Goal: Task Accomplishment & Management: Use online tool/utility

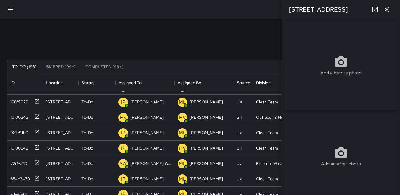
scroll to position [330, 0]
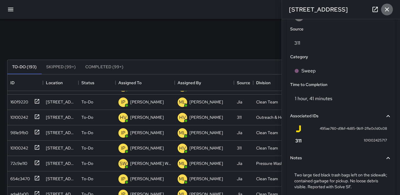
click at [387, 10] on icon "button" at bounding box center [387, 9] width 4 height 4
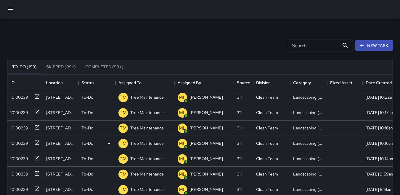
scroll to position [772, 0]
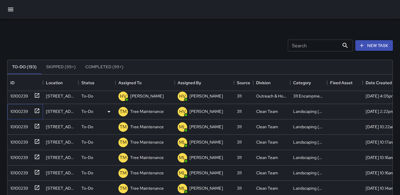
click at [22, 113] on div "10100239" at bounding box center [18, 110] width 20 height 8
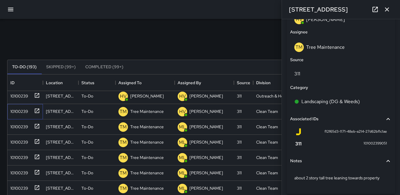
scroll to position [316, 0]
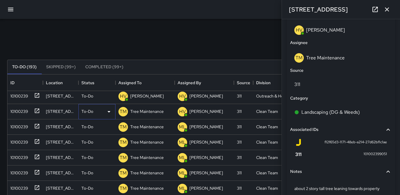
click at [109, 111] on icon at bounding box center [108, 111] width 3 height 1
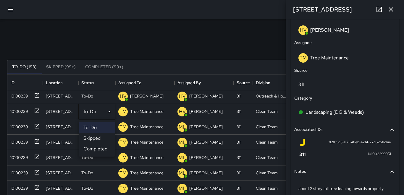
click at [309, 172] on div at bounding box center [202, 97] width 404 height 195
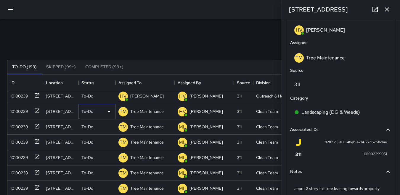
scroll to position [5, 5]
click at [294, 173] on h6 "Notes" at bounding box center [296, 172] width 12 height 7
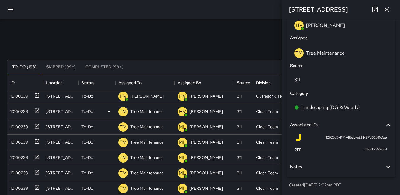
click at [386, 167] on icon at bounding box center [388, 167] width 4 height 2
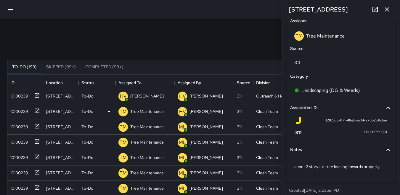
scroll to position [346, 0]
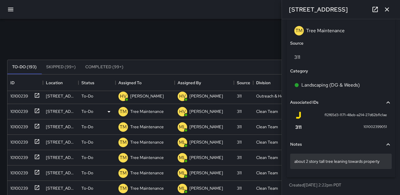
click at [381, 162] on p "about 2 story tall tree leaning towards property" at bounding box center [340, 162] width 93 height 6
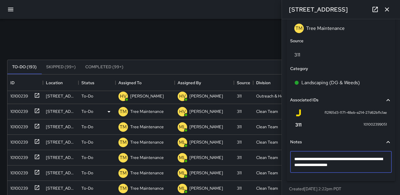
type textarea "**********"
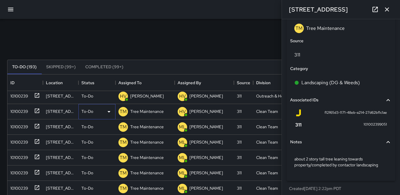
click at [108, 112] on icon at bounding box center [108, 111] width 3 height 1
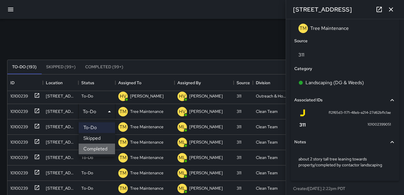
click at [96, 149] on li "Completed" at bounding box center [97, 149] width 36 height 11
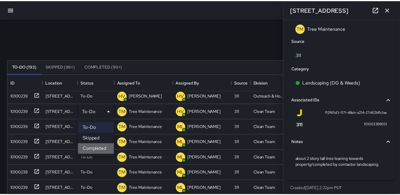
scroll to position [5, 5]
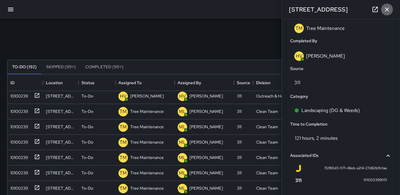
click at [385, 9] on icon "button" at bounding box center [386, 9] width 7 height 7
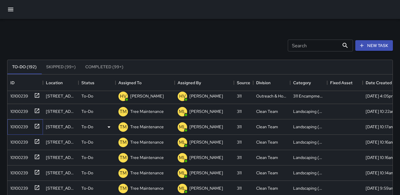
click at [15, 129] on div "10100239" at bounding box center [24, 126] width 32 height 10
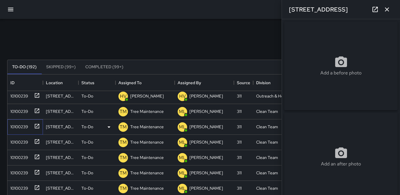
type input "**********"
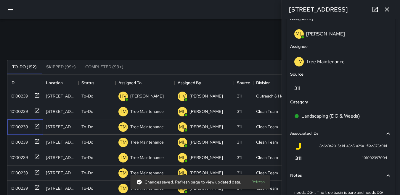
scroll to position [355, 0]
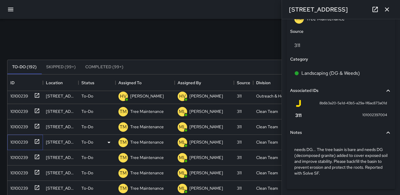
click at [21, 141] on div "10100239" at bounding box center [18, 141] width 20 height 8
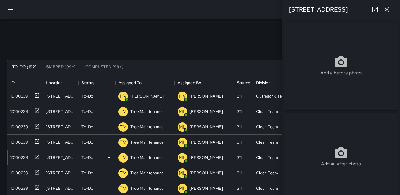
click at [18, 155] on div "10100239" at bounding box center [18, 156] width 20 height 8
click at [24, 171] on div "10100239" at bounding box center [18, 172] width 20 height 8
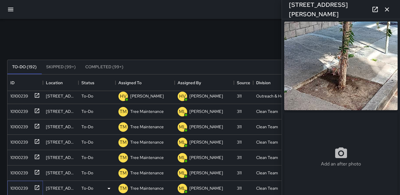
click at [20, 186] on div "10100239" at bounding box center [18, 187] width 20 height 8
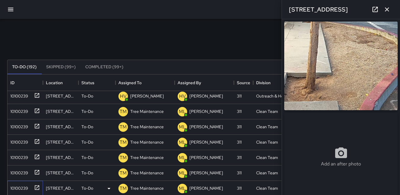
scroll to position [802, 0]
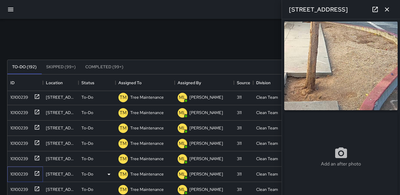
click at [20, 174] on div "10100239" at bounding box center [18, 173] width 20 height 8
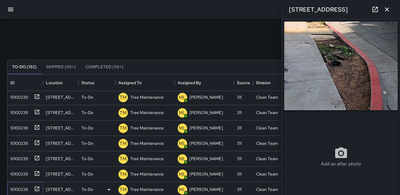
click at [22, 186] on div "10100239" at bounding box center [18, 188] width 20 height 8
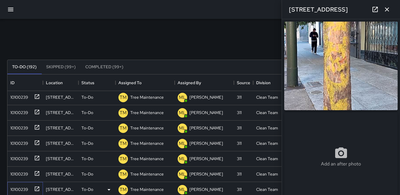
type input "**********"
click at [27, 94] on div "10100239" at bounding box center [18, 96] width 20 height 8
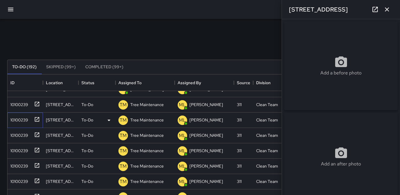
scroll to position [743, 0]
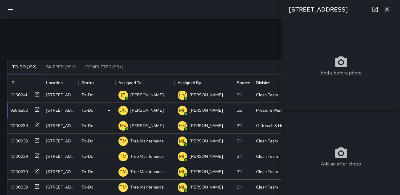
click at [17, 110] on div "9a81aa00" at bounding box center [18, 109] width 20 height 8
type input "**********"
click at [340, 63] on img at bounding box center [340, 66] width 113 height 89
click at [385, 9] on icon "button" at bounding box center [386, 9] width 7 height 7
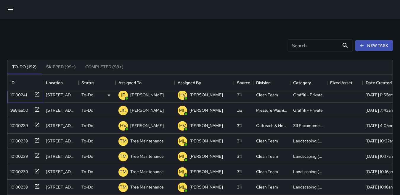
click at [19, 93] on div "10100241" at bounding box center [17, 94] width 19 height 8
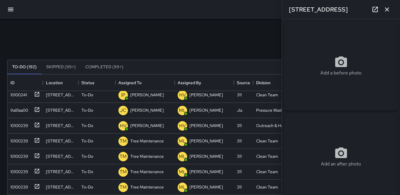
click at [11, 9] on icon "button" at bounding box center [10, 9] width 7 height 7
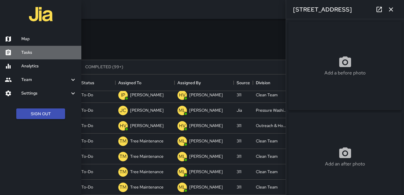
click at [37, 53] on h6 "Tasks" at bounding box center [48, 52] width 55 height 7
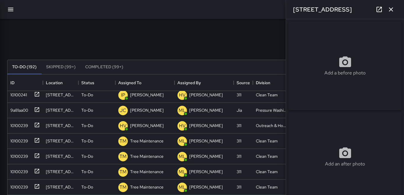
scroll to position [5, 5]
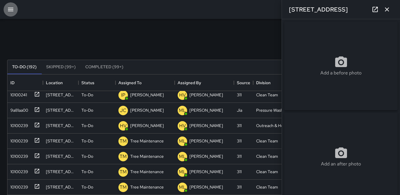
click at [8, 9] on icon "button" at bounding box center [10, 9] width 7 height 7
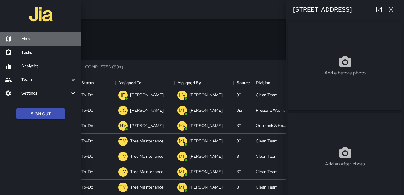
click at [31, 35] on link "Map" at bounding box center [40, 39] width 81 height 14
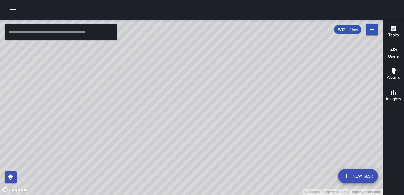
click at [397, 53] on h6 "Users" at bounding box center [393, 56] width 11 height 7
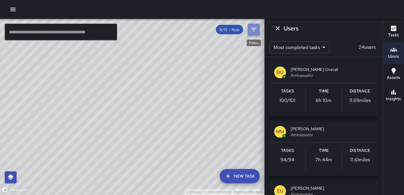
click at [253, 28] on icon "Filters" at bounding box center [253, 29] width 7 height 7
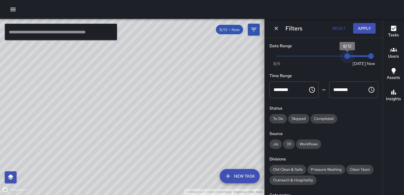
type input "*"
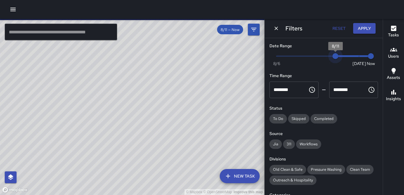
drag, startPoint x: 346, startPoint y: 57, endPoint x: 331, endPoint y: 57, distance: 15.4
click at [333, 57] on span "8/11" at bounding box center [336, 56] width 6 height 6
click at [333, 56] on span "8/11" at bounding box center [336, 56] width 6 height 6
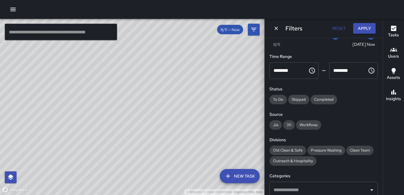
scroll to position [30, 0]
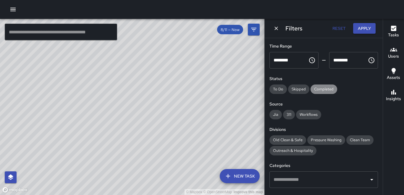
click at [324, 88] on span "Completed" at bounding box center [324, 89] width 27 height 5
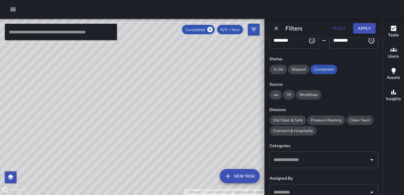
scroll to position [59, 0]
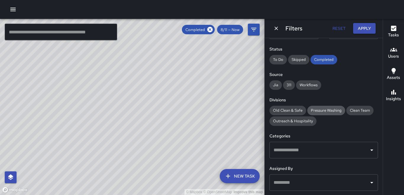
click at [321, 110] on span "Pressure Washing" at bounding box center [327, 110] width 38 height 5
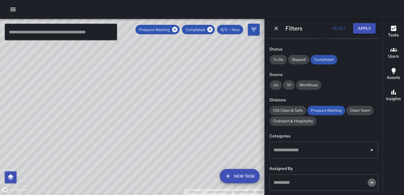
click at [369, 184] on icon "Open" at bounding box center [372, 182] width 7 height 7
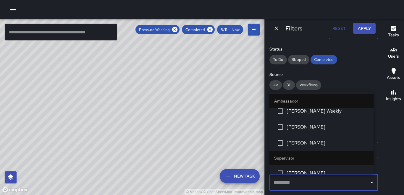
scroll to position [0, 0]
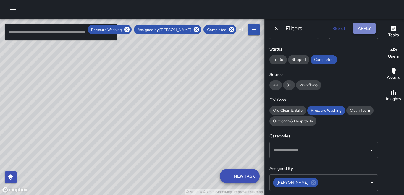
click at [362, 27] on button "Apply" at bounding box center [364, 28] width 23 height 11
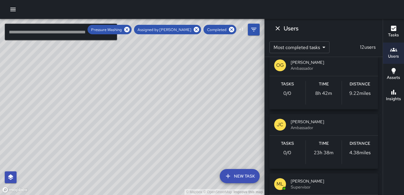
scroll to position [89, 0]
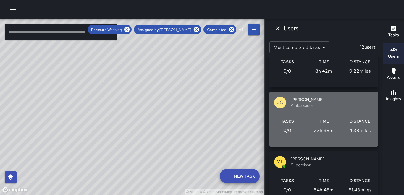
click at [364, 130] on p "4.38 miles" at bounding box center [360, 130] width 21 height 7
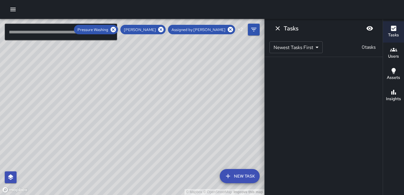
scroll to position [0, 0]
click at [396, 57] on h6 "Users" at bounding box center [393, 56] width 11 height 7
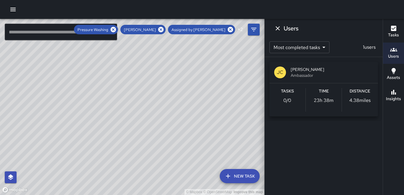
click at [356, 99] on p "4.38 miles" at bounding box center [360, 100] width 21 height 7
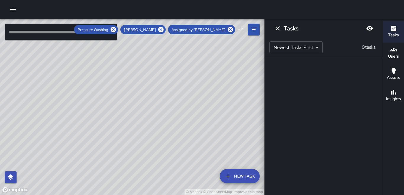
click at [208, 28] on span "Assigned by [PERSON_NAME]" at bounding box center [198, 29] width 61 height 5
click at [230, 30] on icon at bounding box center [230, 29] width 7 height 7
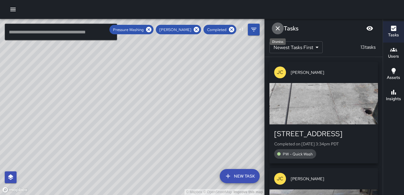
click at [277, 28] on icon "Dismiss" at bounding box center [278, 28] width 4 height 4
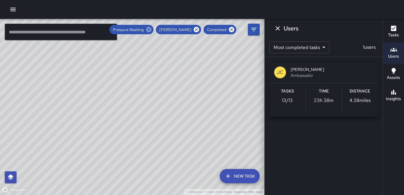
click at [152, 29] on icon at bounding box center [149, 29] width 7 height 7
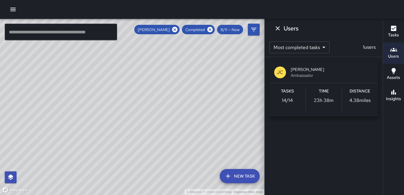
click at [163, 30] on span "[PERSON_NAME]" at bounding box center [153, 29] width 39 height 5
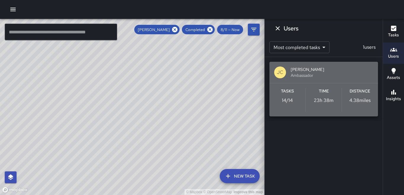
click at [359, 99] on p "4.38 miles" at bounding box center [360, 100] width 21 height 7
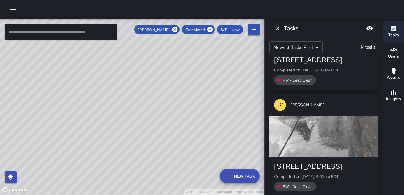
scroll to position [1378, 0]
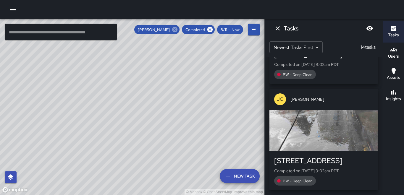
click at [177, 29] on icon at bounding box center [174, 29] width 5 height 5
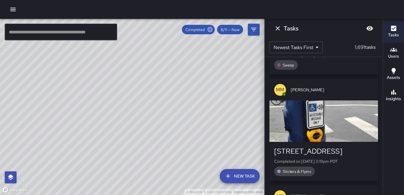
click at [210, 28] on icon at bounding box center [210, 29] width 5 height 5
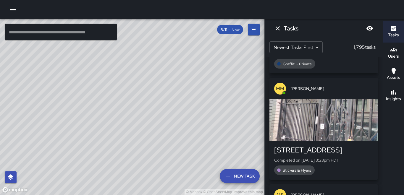
scroll to position [726, 0]
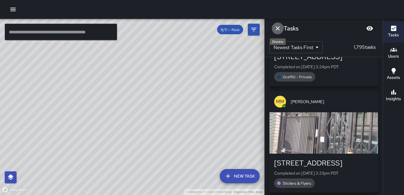
click at [279, 28] on icon "Dismiss" at bounding box center [277, 28] width 7 height 7
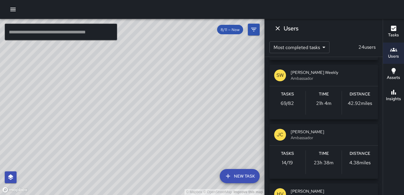
scroll to position [533, 0]
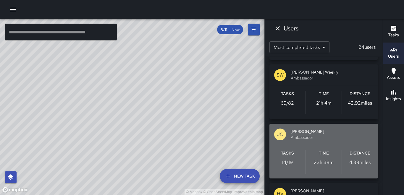
click at [350, 155] on h6 "Distance" at bounding box center [360, 153] width 21 height 7
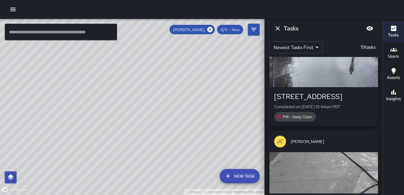
scroll to position [1391, 0]
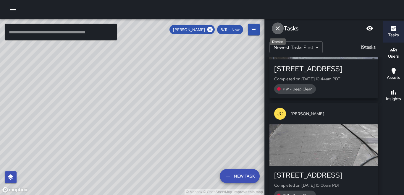
click at [277, 28] on icon "Dismiss" at bounding box center [277, 28] width 7 height 7
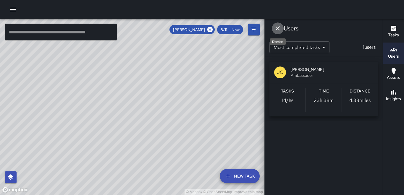
click at [281, 28] on icon "Dismiss" at bounding box center [277, 28] width 7 height 7
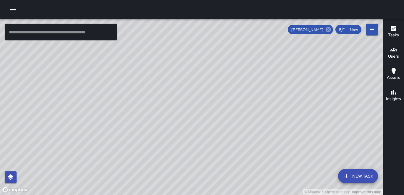
click at [329, 30] on icon at bounding box center [328, 29] width 7 height 7
click at [325, 30] on div "© Mapbox © OpenStreetMap Improve this map" at bounding box center [191, 107] width 383 height 176
click at [15, 9] on icon "button" at bounding box center [12, 9] width 7 height 7
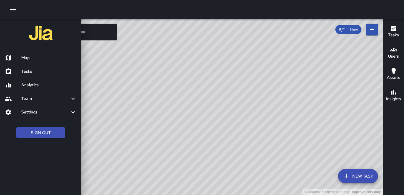
click at [36, 57] on h6 "Map" at bounding box center [48, 58] width 55 height 7
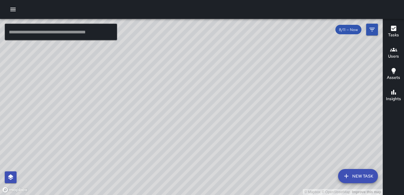
click at [11, 7] on icon "button" at bounding box center [12, 9] width 7 height 7
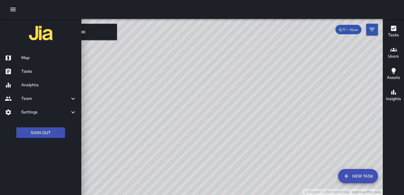
click at [37, 73] on h6 "Tasks" at bounding box center [48, 71] width 55 height 7
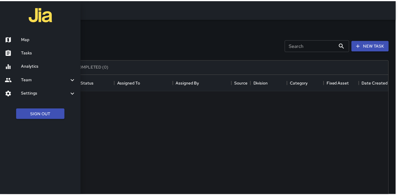
scroll to position [246, 381]
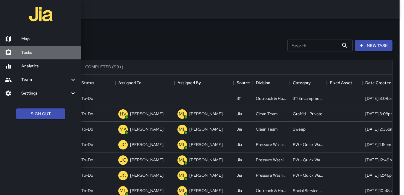
click at [45, 54] on h6 "Tasks" at bounding box center [48, 52] width 55 height 7
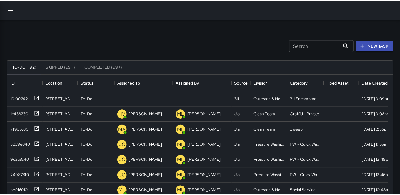
scroll to position [5, 5]
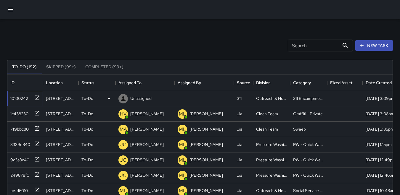
click at [17, 97] on div "10100242" at bounding box center [18, 97] width 20 height 8
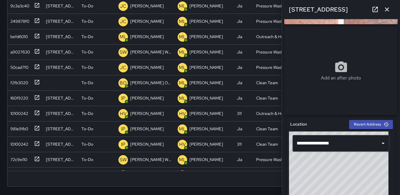
scroll to position [81, 0]
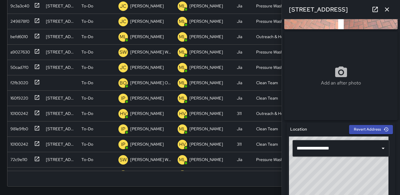
click at [384, 8] on icon "button" at bounding box center [386, 9] width 7 height 7
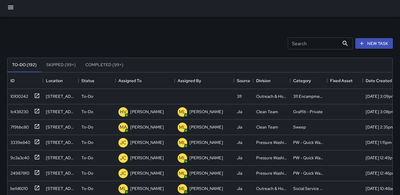
scroll to position [0, 0]
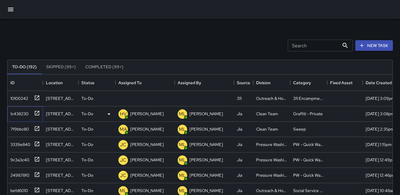
click at [19, 113] on div "1c438230" at bounding box center [18, 113] width 20 height 8
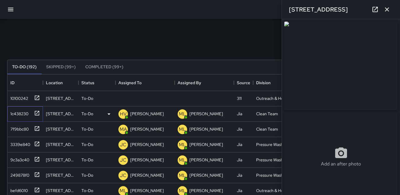
type input "**********"
click at [386, 10] on icon "button" at bounding box center [387, 9] width 4 height 4
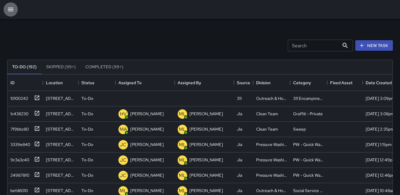
click at [12, 7] on icon "button" at bounding box center [10, 9] width 7 height 7
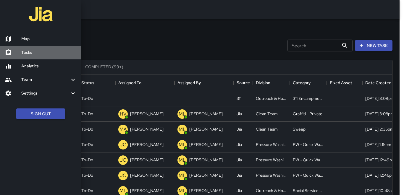
click at [46, 55] on h6 "Tasks" at bounding box center [48, 52] width 55 height 7
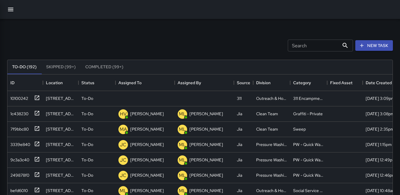
scroll to position [5, 5]
click at [288, 44] on input "Search" at bounding box center [314, 46] width 52 height 12
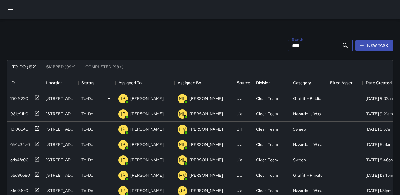
type input "****"
click at [27, 98] on div "160f9220" at bounding box center [18, 97] width 20 height 8
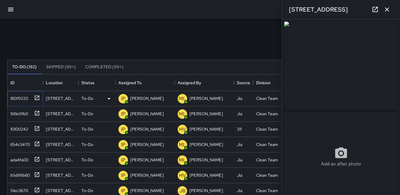
type input "**********"
click at [25, 113] on div "981e9fb0" at bounding box center [18, 113] width 20 height 8
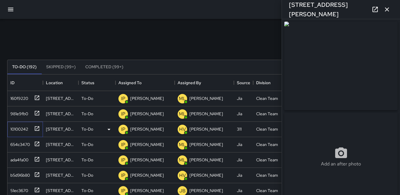
click at [23, 126] on div "10100242" at bounding box center [18, 128] width 20 height 8
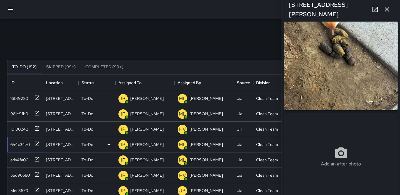
click at [23, 139] on div "654c3470" at bounding box center [24, 144] width 32 height 10
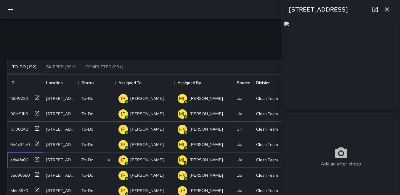
click at [17, 160] on div "ada4fa00" at bounding box center [18, 159] width 20 height 8
type input "**********"
click at [391, 12] on button "button" at bounding box center [387, 10] width 12 height 12
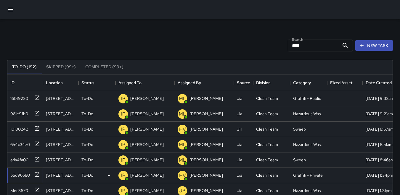
click at [21, 175] on div "b5d96b80" at bounding box center [19, 174] width 22 height 8
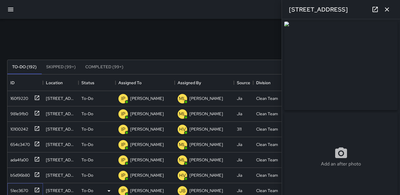
click at [24, 187] on div "51ec3670" at bounding box center [18, 190] width 20 height 8
type input "**********"
click at [388, 9] on icon "button" at bounding box center [386, 9] width 7 height 7
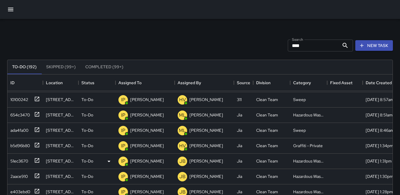
scroll to position [47, 0]
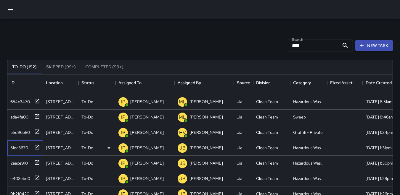
click at [15, 143] on div "51ec3670" at bounding box center [18, 147] width 20 height 8
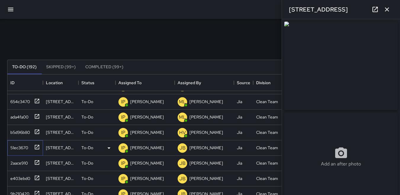
type input "**********"
click at [390, 9] on icon "button" at bounding box center [386, 9] width 7 height 7
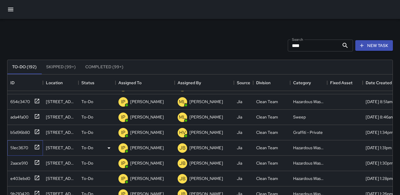
click at [27, 145] on div "51ec3670" at bounding box center [18, 147] width 20 height 8
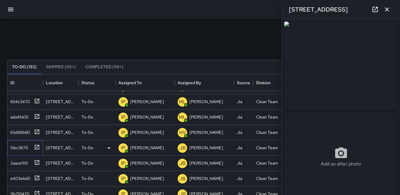
type input "**********"
click at [110, 145] on icon at bounding box center [108, 148] width 7 height 7
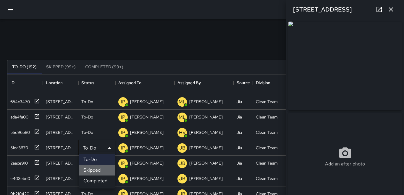
click at [101, 169] on li "Skipped" at bounding box center [97, 170] width 36 height 11
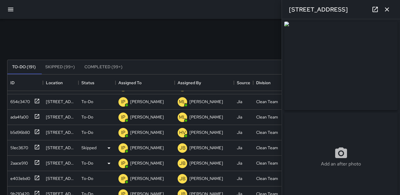
scroll to position [32, 0]
click at [26, 143] on div "b5d96b80" at bounding box center [19, 147] width 22 height 8
click at [26, 158] on div "2aace910" at bounding box center [18, 162] width 20 height 8
type input "**********"
click at [28, 174] on div "e403ebd0" at bounding box center [19, 177] width 22 height 8
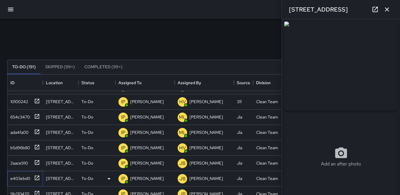
type input "**********"
click at [336, 63] on img at bounding box center [340, 66] width 113 height 89
click at [108, 191] on icon at bounding box center [108, 194] width 7 height 7
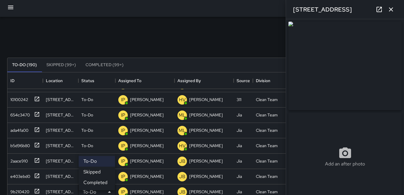
click at [97, 171] on li "Skipped" at bounding box center [97, 172] width 36 height 11
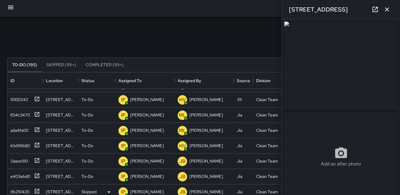
scroll to position [17, 0]
click at [12, 171] on div "2aace910" at bounding box center [18, 175] width 20 height 8
type input "**********"
click at [388, 10] on icon "button" at bounding box center [387, 9] width 4 height 4
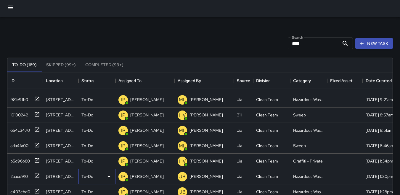
click at [107, 173] on icon at bounding box center [108, 176] width 7 height 7
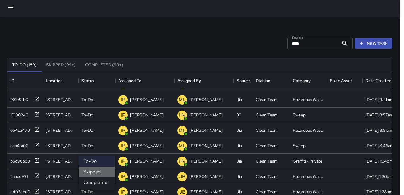
click at [105, 173] on li "Skipped" at bounding box center [97, 172] width 36 height 11
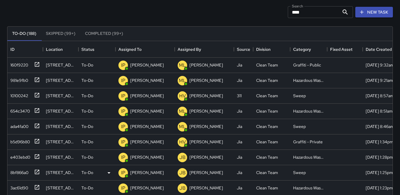
scroll to position [61, 0]
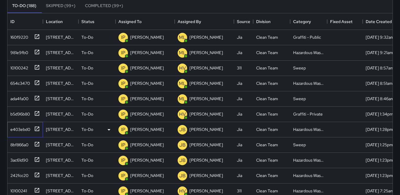
click at [23, 128] on div "e403ebd0" at bounding box center [19, 128] width 22 height 8
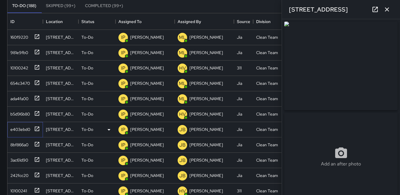
type input "**********"
click at [316, 68] on img at bounding box center [340, 66] width 113 height 89
click at [13, 172] on div "242fcc20" at bounding box center [18, 175] width 20 height 8
click at [15, 187] on div "10100241" at bounding box center [17, 190] width 19 height 8
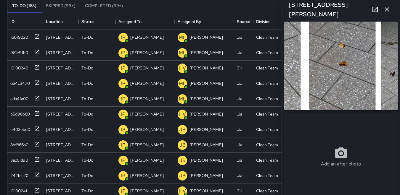
click at [316, 81] on img at bounding box center [340, 66] width 113 height 89
click at [386, 9] on icon "button" at bounding box center [387, 9] width 4 height 4
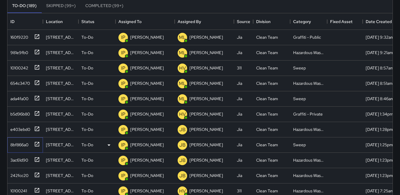
click at [17, 142] on div "8bf866a0" at bounding box center [18, 144] width 20 height 8
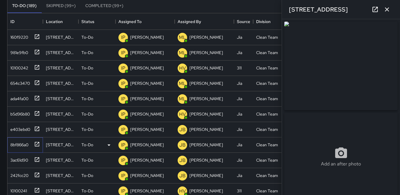
type input "**********"
click at [387, 10] on icon "button" at bounding box center [387, 9] width 4 height 4
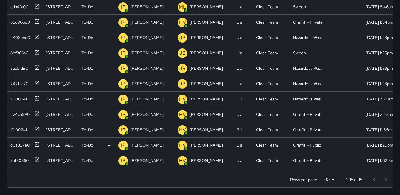
scroll to position [154, 0]
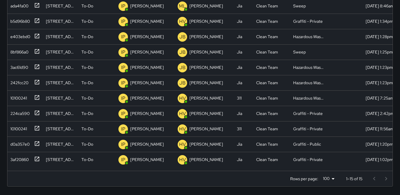
click at [389, 183] on div at bounding box center [380, 179] width 24 height 12
click at [388, 179] on div at bounding box center [380, 179] width 24 height 12
click at [375, 179] on div at bounding box center [380, 179] width 24 height 12
click at [387, 180] on div at bounding box center [380, 179] width 24 height 12
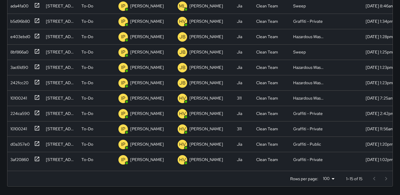
click at [389, 180] on div at bounding box center [380, 179] width 24 height 12
click at [386, 180] on div at bounding box center [380, 179] width 24 height 12
click at [13, 112] on div "224ca590" at bounding box center [19, 112] width 22 height 8
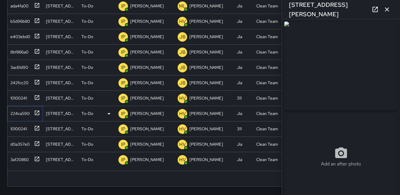
type input "**********"
click at [108, 115] on icon at bounding box center [108, 113] width 7 height 7
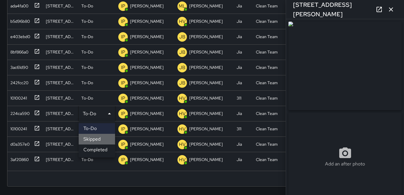
click at [101, 138] on li "Skipped" at bounding box center [97, 139] width 36 height 11
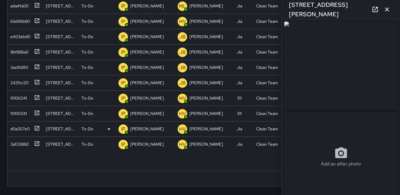
scroll to position [0, 0]
click at [15, 79] on div "242fcc20" at bounding box center [18, 82] width 20 height 8
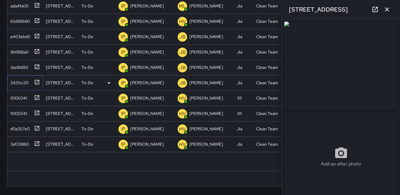
type input "**********"
click at [364, 91] on img at bounding box center [340, 66] width 113 height 89
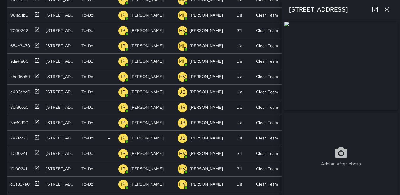
scroll to position [95, 0]
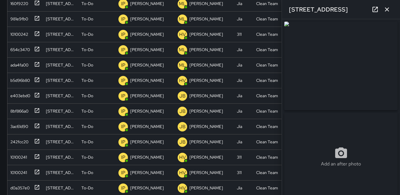
click at [385, 9] on icon "button" at bounding box center [386, 9] width 7 height 7
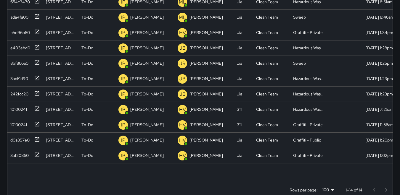
scroll to position [154, 0]
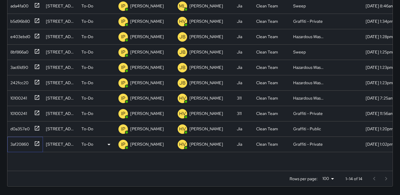
click at [19, 140] on div "3af20860" at bounding box center [18, 143] width 21 height 8
